Goal: Check status

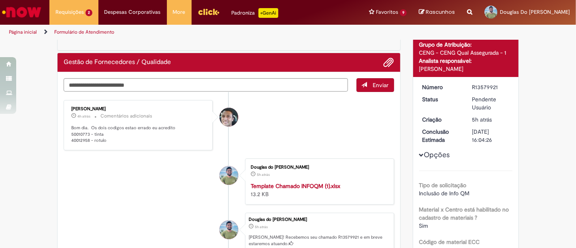
scroll to position [45, 0]
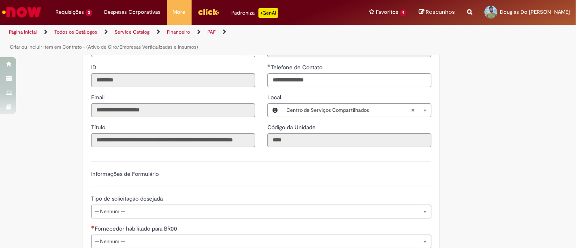
scroll to position [166, 0]
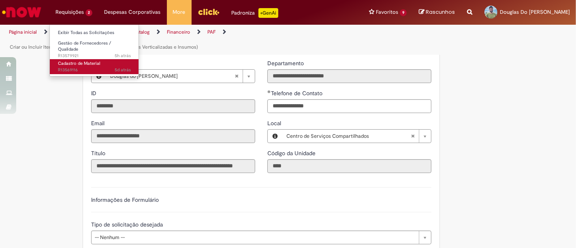
click at [61, 70] on span "5d atrás 5 dias atrás R13569116" at bounding box center [94, 70] width 73 height 6
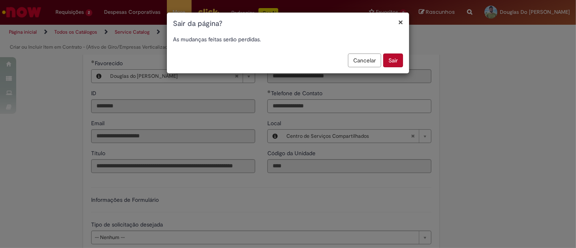
click at [394, 58] on button "Sair" at bounding box center [393, 60] width 20 height 14
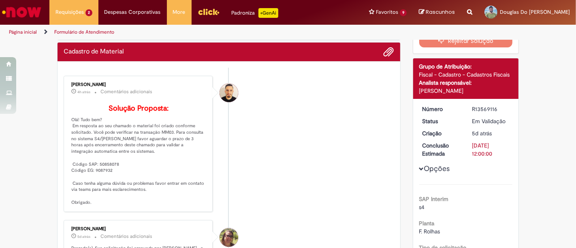
scroll to position [90, 0]
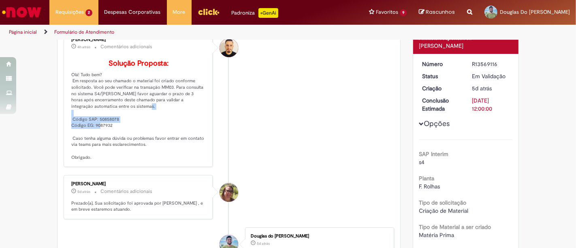
drag, startPoint x: 67, startPoint y: 131, endPoint x: 108, endPoint y: 135, distance: 41.6
click at [108, 135] on div "Arnaldo Jose Vieira De Melo 4h atrás 4 horas atrás Comentários adicionais Soluç…" at bounding box center [138, 99] width 144 height 132
click at [201, 165] on div "Arnaldo Jose Vieira De Melo 4h atrás 4 horas atrás Comentários adicionais Soluç…" at bounding box center [138, 99] width 144 height 132
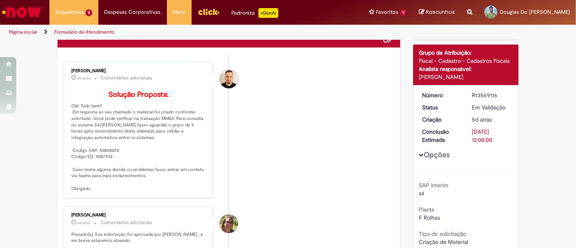
scroll to position [45, 0]
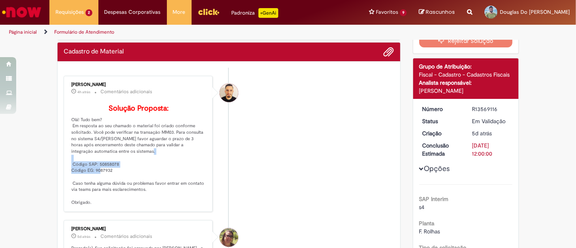
drag, startPoint x: 68, startPoint y: 175, endPoint x: 124, endPoint y: 184, distance: 56.3
click at [124, 184] on p "Solução Proposta: Olá! Tudo bem? Em resposta ao seu chamado o material foi cria…" at bounding box center [138, 155] width 135 height 101
copy p "Código SAP: 50858078 Código EG: 9087932"
drag, startPoint x: 541, startPoint y: 121, endPoint x: 526, endPoint y: 120, distance: 14.6
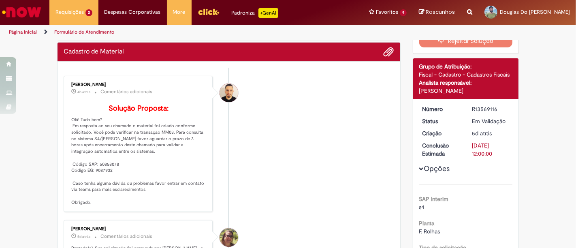
click at [472, 107] on div "R13569116" at bounding box center [491, 109] width 38 height 8
copy div "R13569116"
